Goal: Task Accomplishment & Management: Use online tool/utility

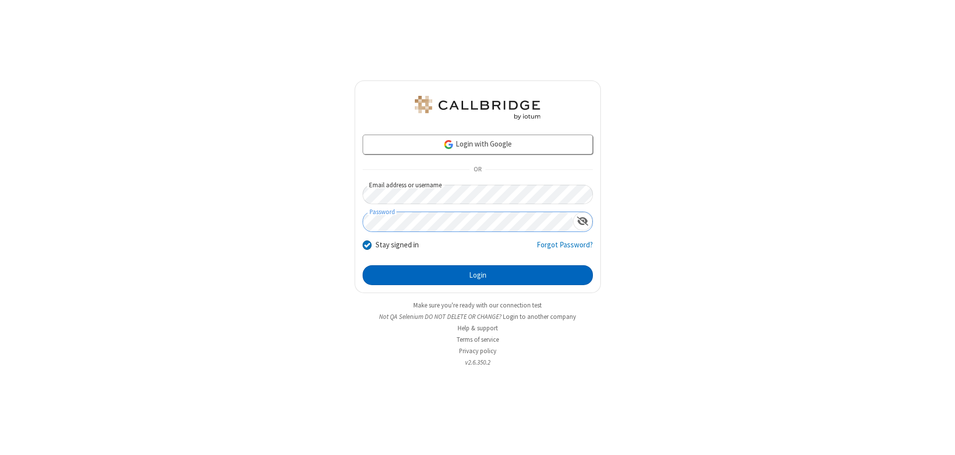
click at [477, 275] on button "Login" at bounding box center [477, 275] width 230 height 20
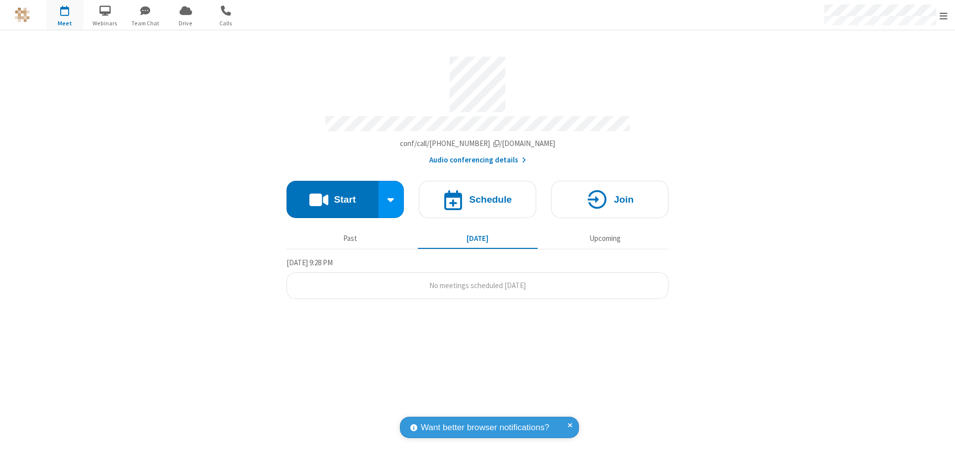
click at [332, 195] on button "Start" at bounding box center [332, 199] width 92 height 37
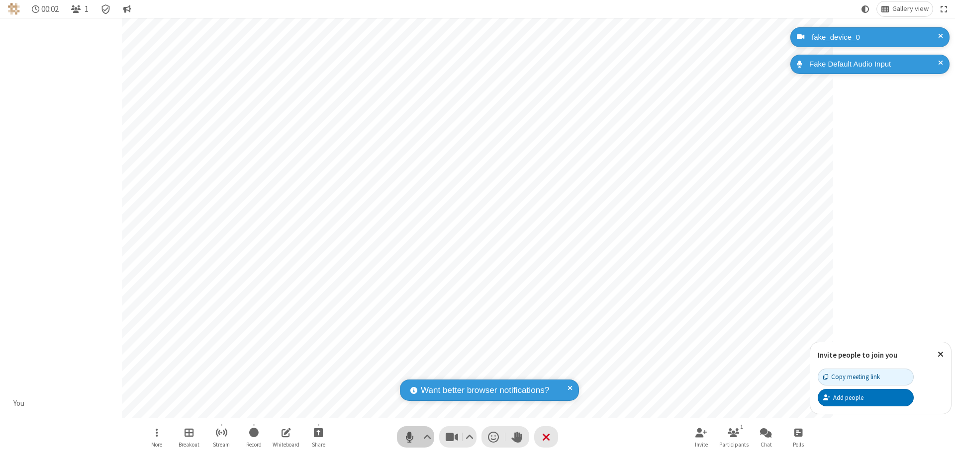
click at [409, 437] on span "Mute (⌘+Shift+A)" at bounding box center [409, 437] width 15 height 14
click at [409, 437] on span "Unmute (⌘+Shift+A)" at bounding box center [409, 437] width 15 height 14
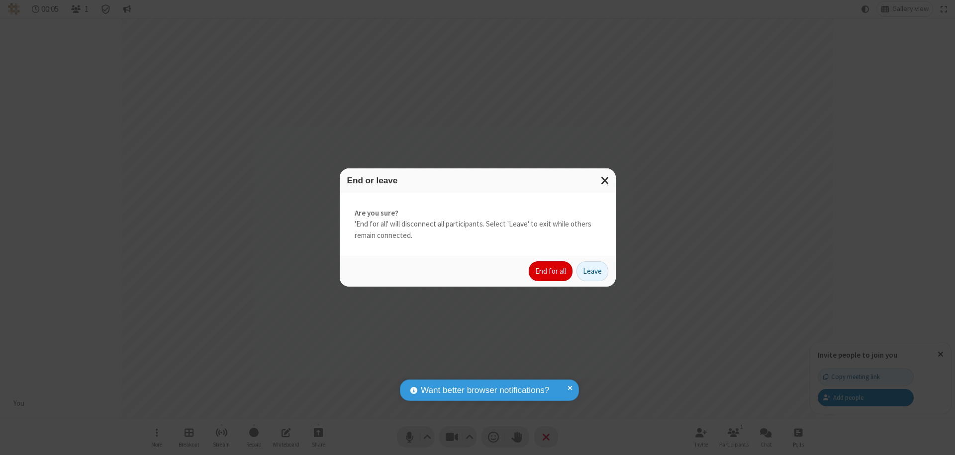
click at [551, 271] on button "End for all" at bounding box center [550, 272] width 44 height 20
